Goal: Information Seeking & Learning: Learn about a topic

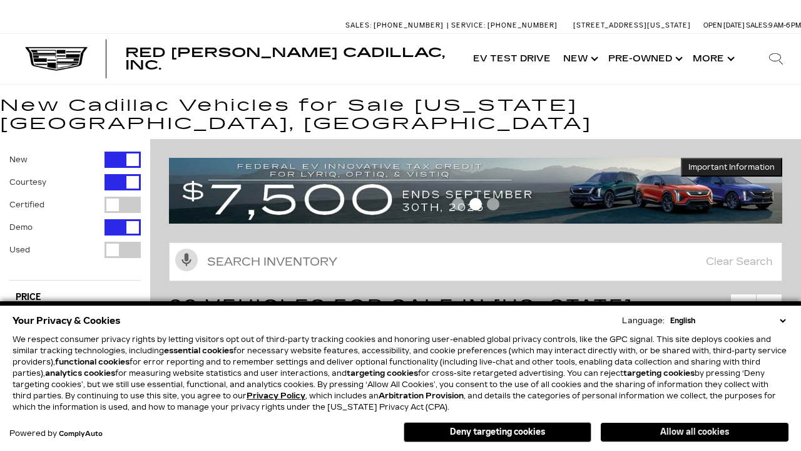
click at [695, 432] on button "Allow all cookies" at bounding box center [695, 432] width 188 height 19
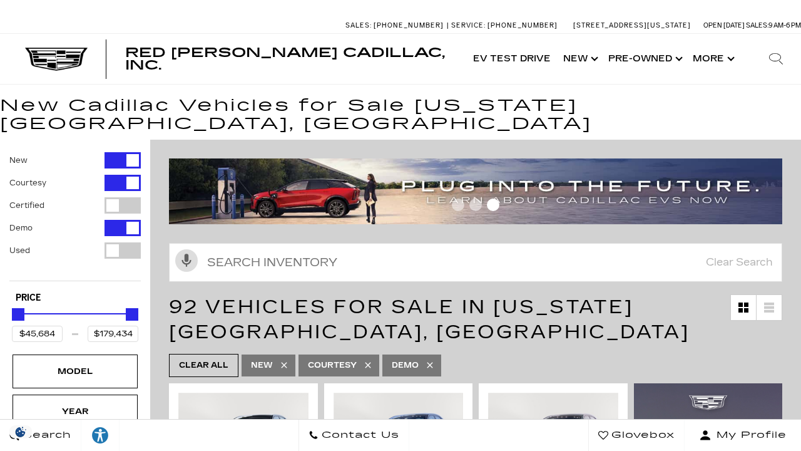
scroll to position [21, 0]
